Goal: Navigation & Orientation: Find specific page/section

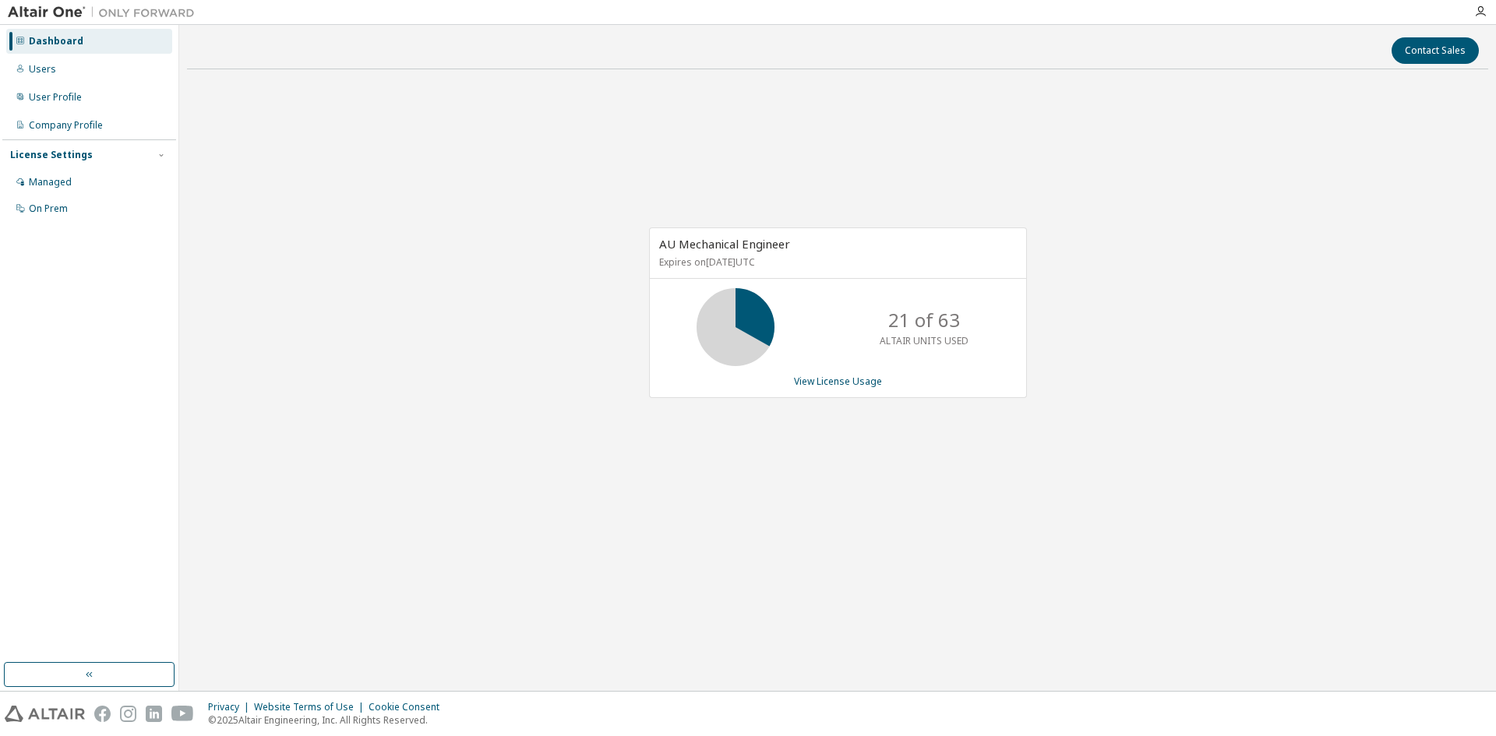
click at [396, 423] on div "AU Mechanical Engineer Expires on [DATE] UTC 21 of 63 ALTAIR UNITS USED View Li…" at bounding box center [837, 321] width 1301 height 478
